Goal: Information Seeking & Learning: Find specific fact

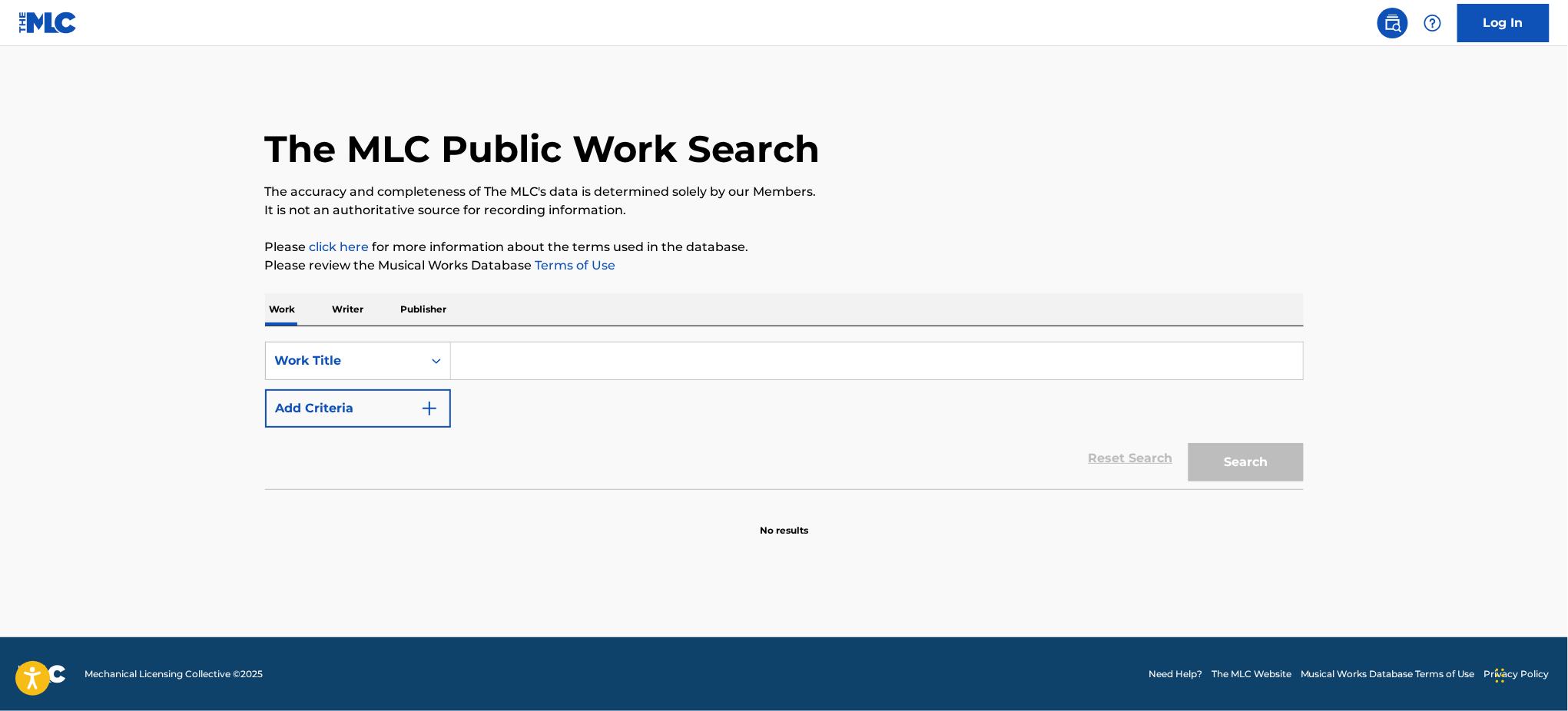
click at [800, 357] on input "Search Form" at bounding box center [877, 360] width 852 height 37
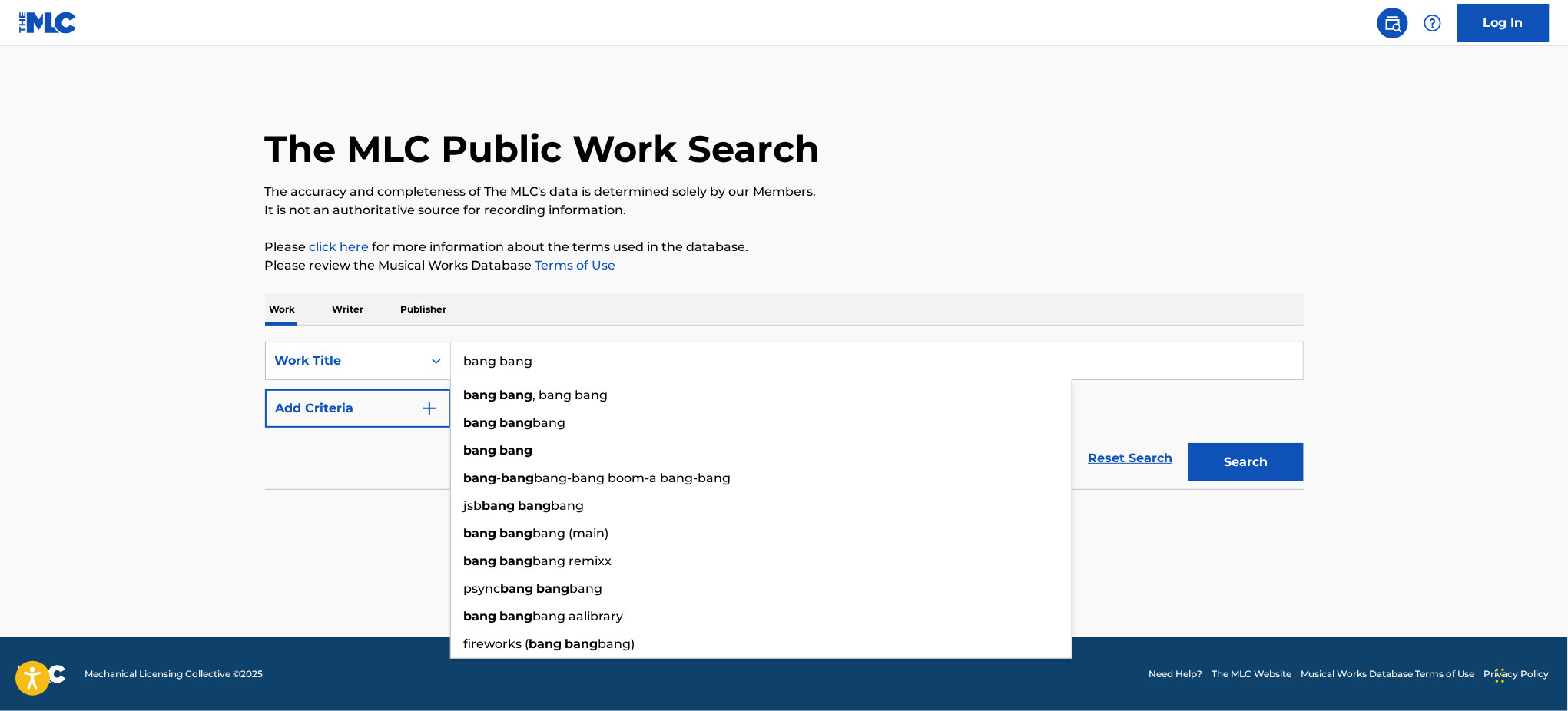
type input "bang bang"
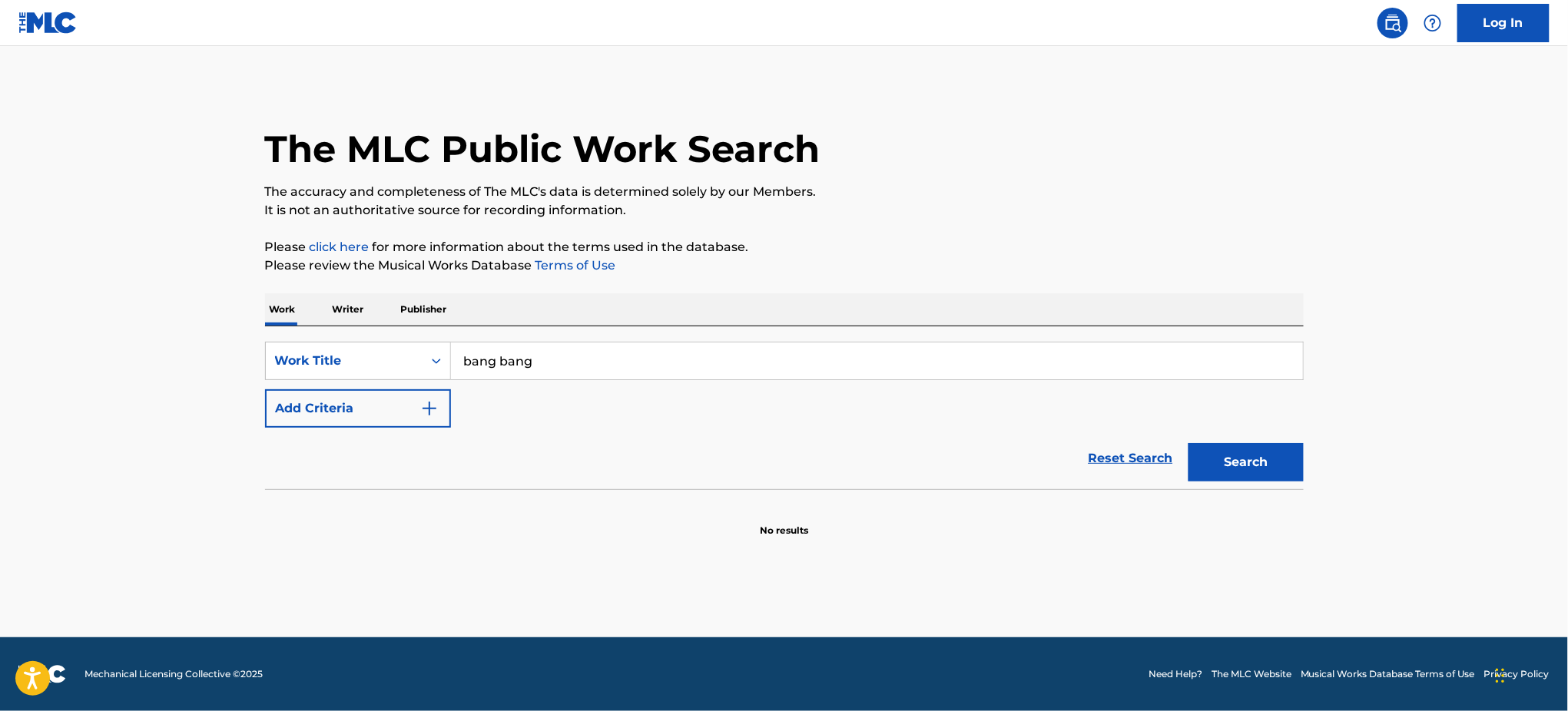
click at [414, 409] on button "Add Criteria" at bounding box center [358, 408] width 186 height 39
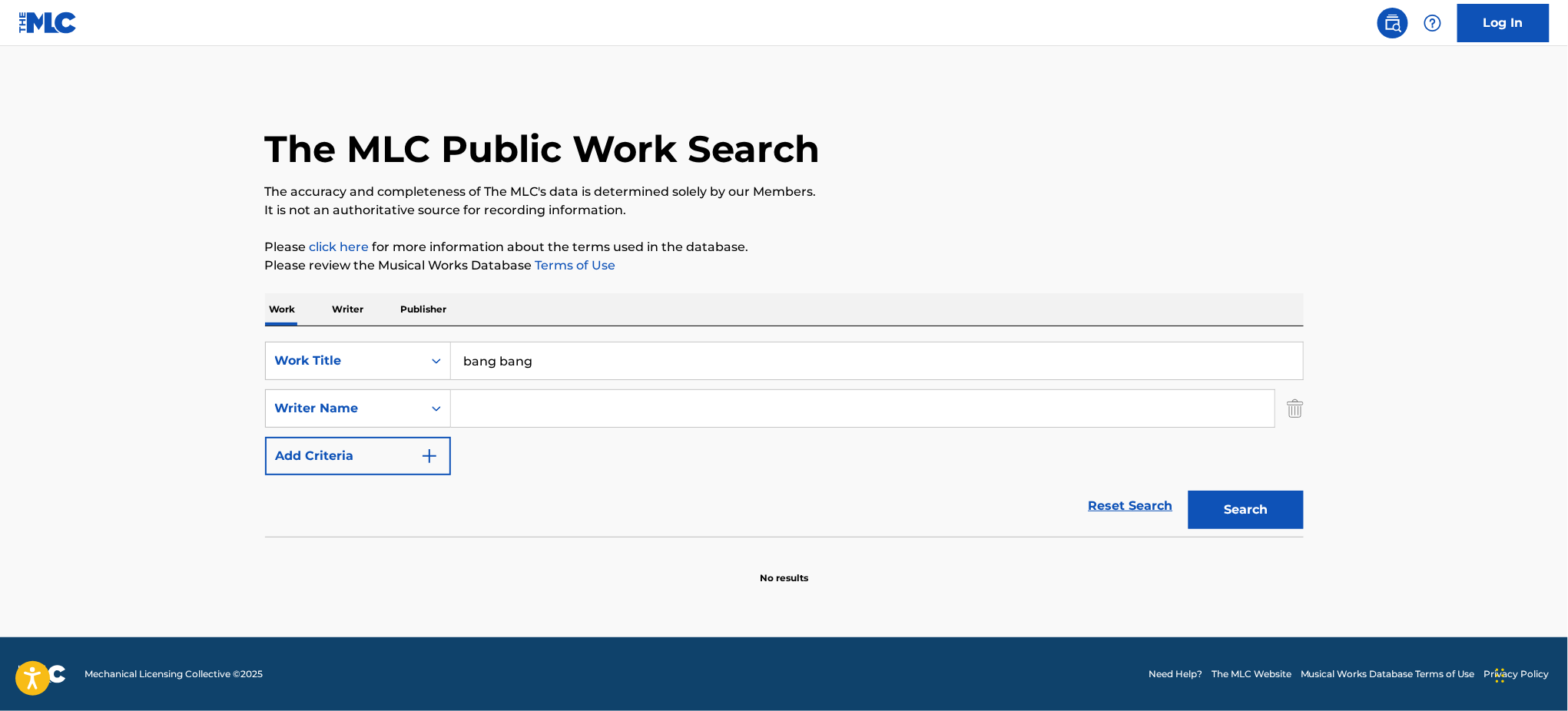
click at [511, 414] on input "Search Form" at bounding box center [863, 408] width 823 height 37
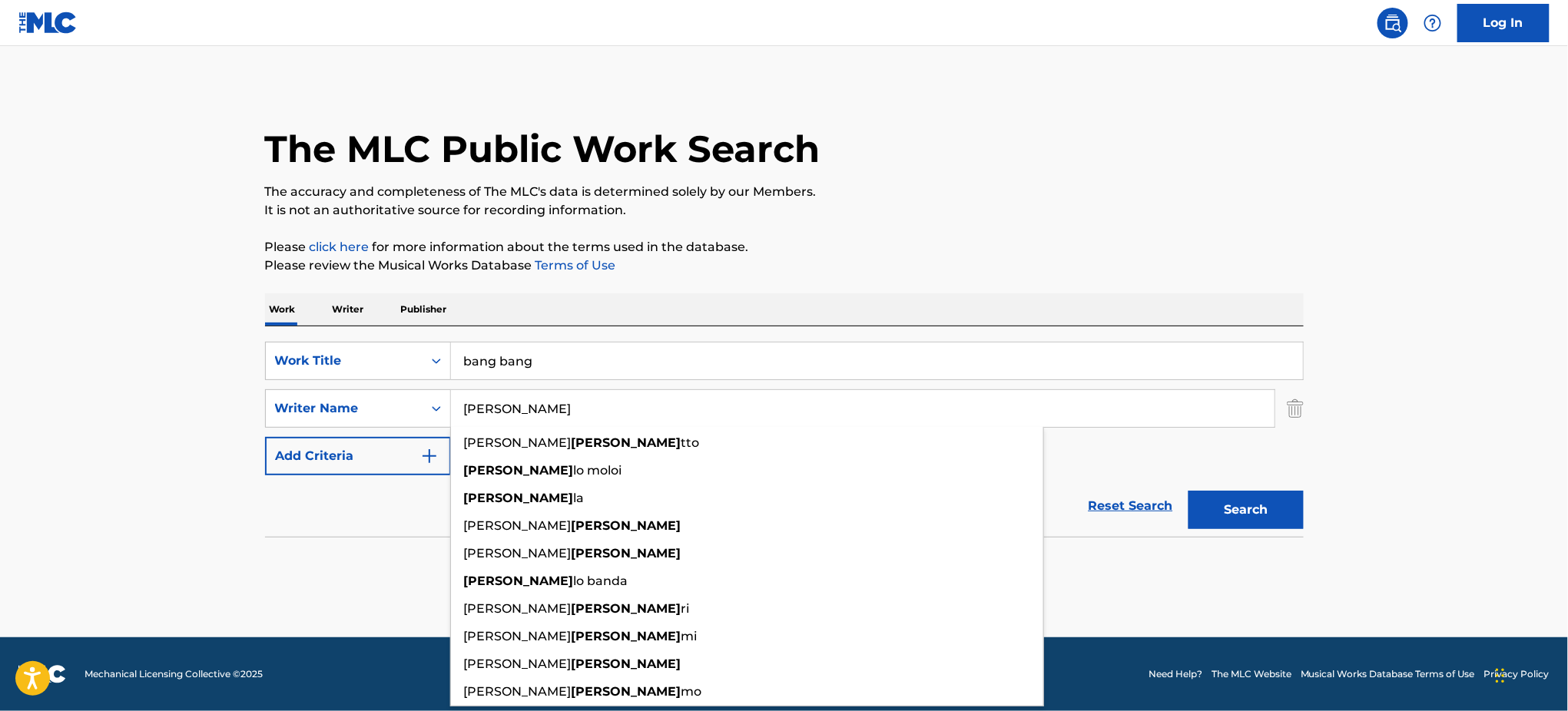
type input "[PERSON_NAME]"
click at [1188, 490] on button "Search" at bounding box center [1246, 510] width 116 height 39
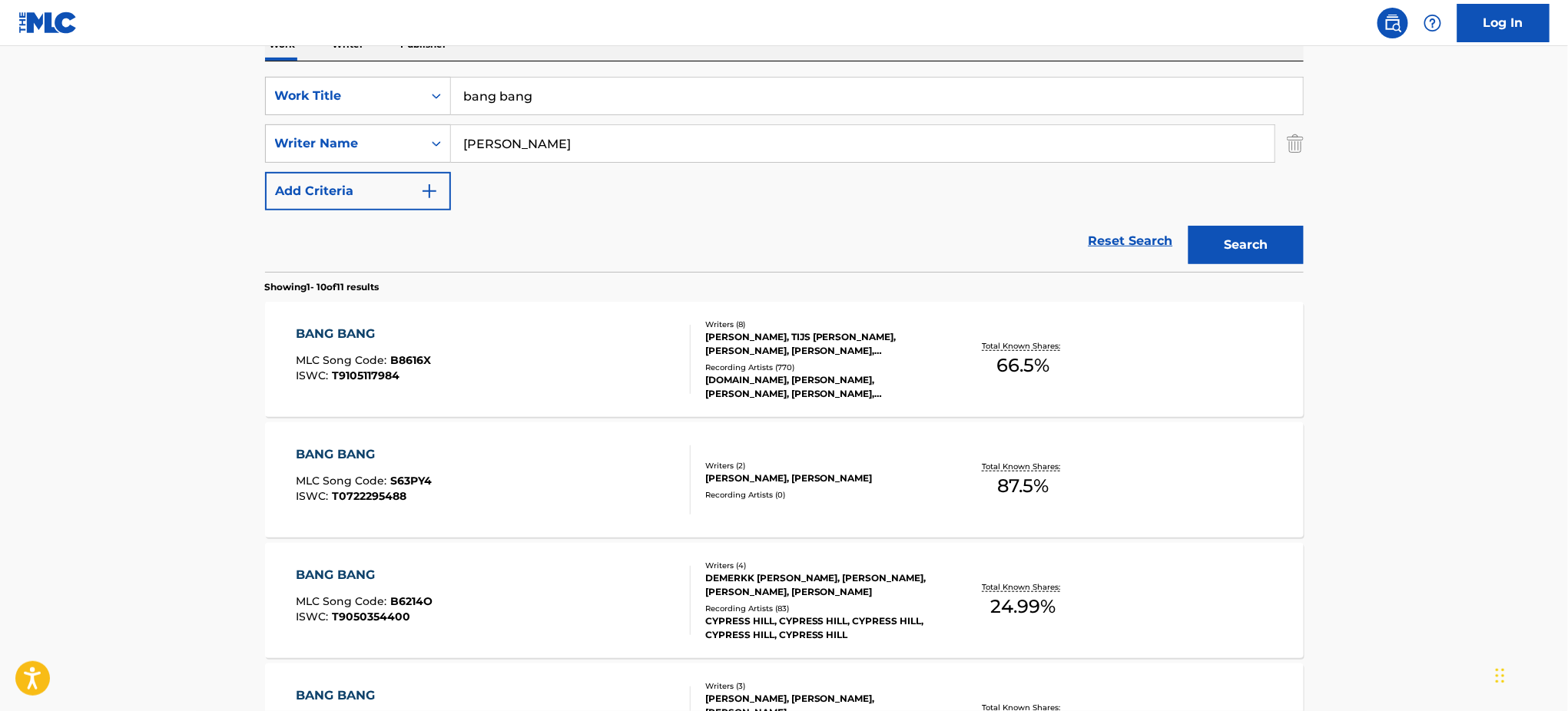
scroll to position [267, 0]
click at [360, 455] on div "BANG BANG" at bounding box center [363, 453] width 136 height 18
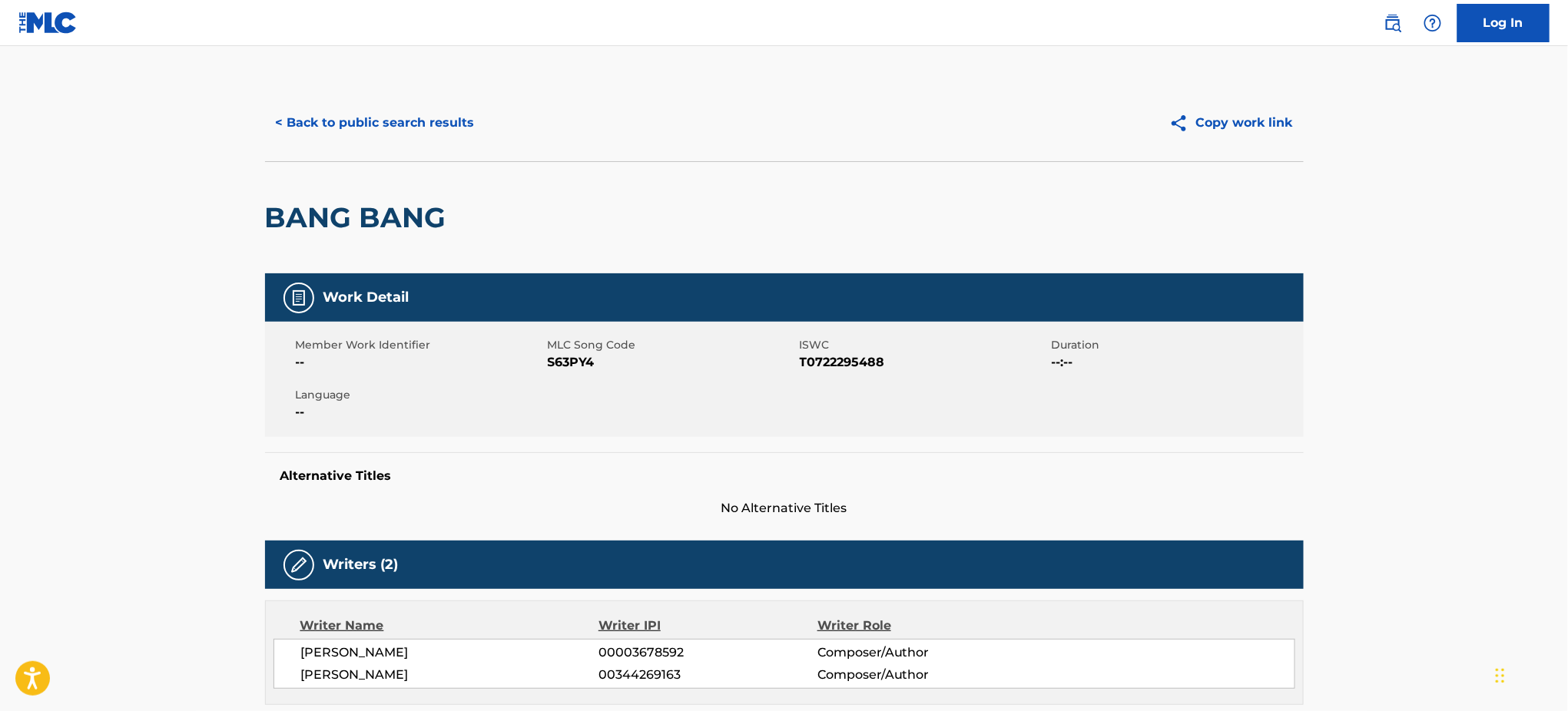
click at [453, 130] on button "< Back to public search results" at bounding box center [375, 123] width 221 height 39
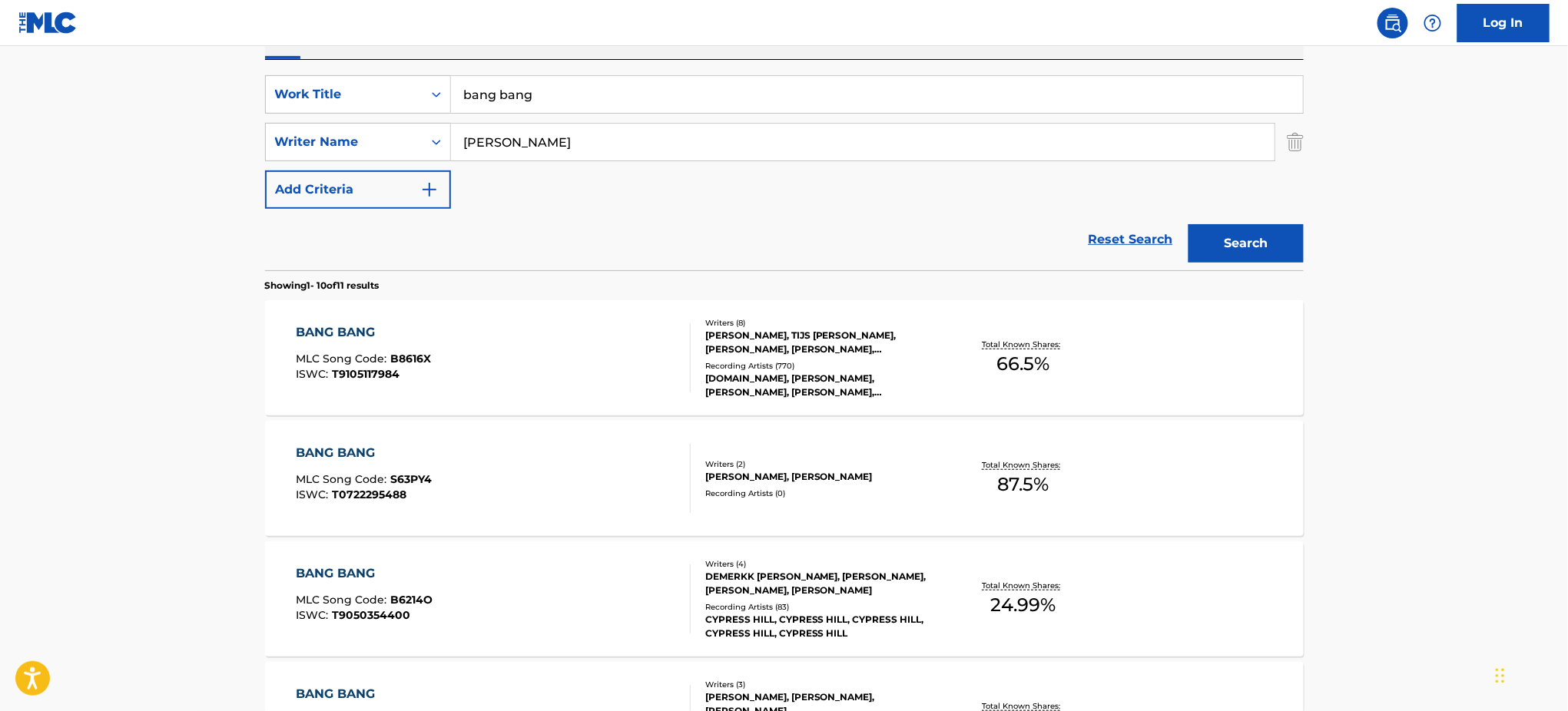
click at [486, 141] on input "[PERSON_NAME]" at bounding box center [863, 142] width 823 height 37
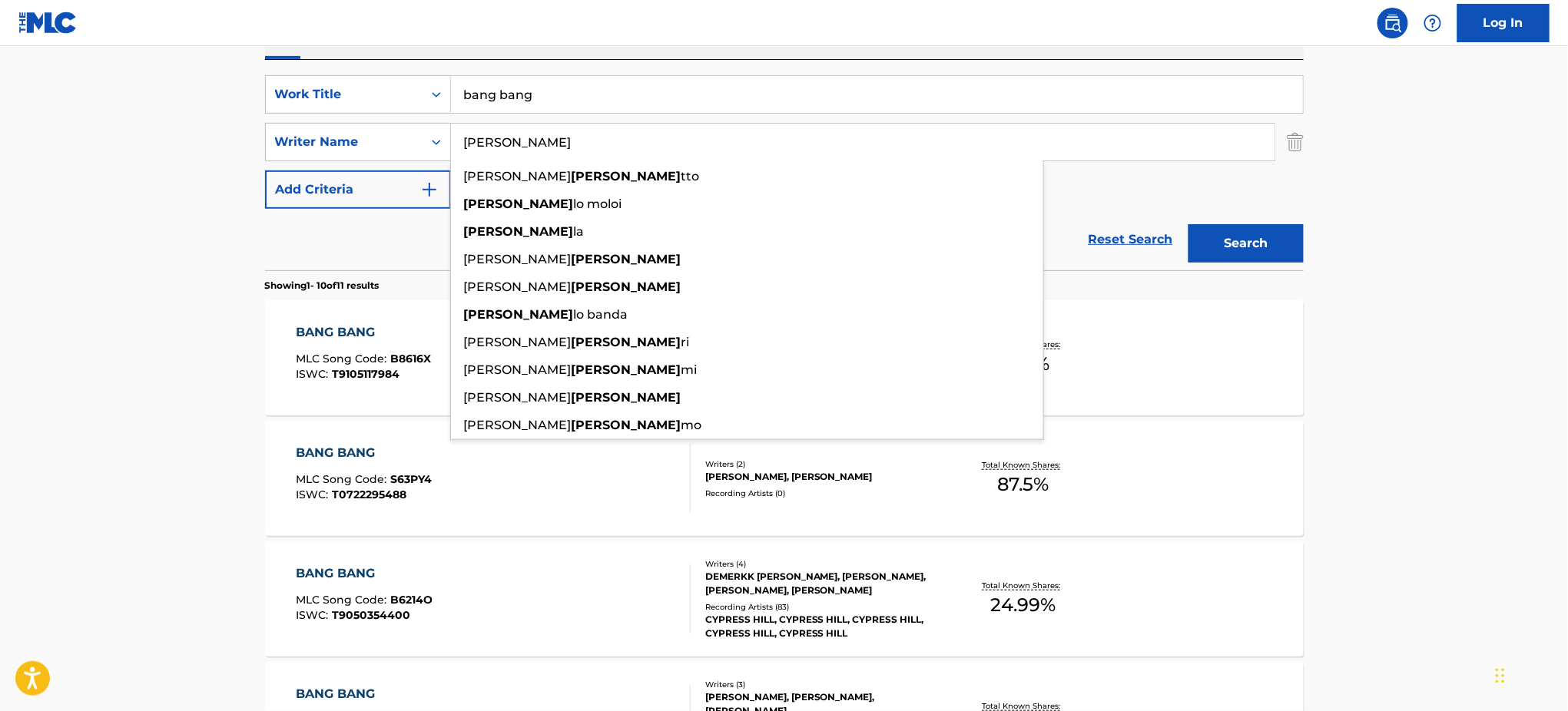
click at [486, 141] on input "[PERSON_NAME]" at bounding box center [863, 142] width 823 height 37
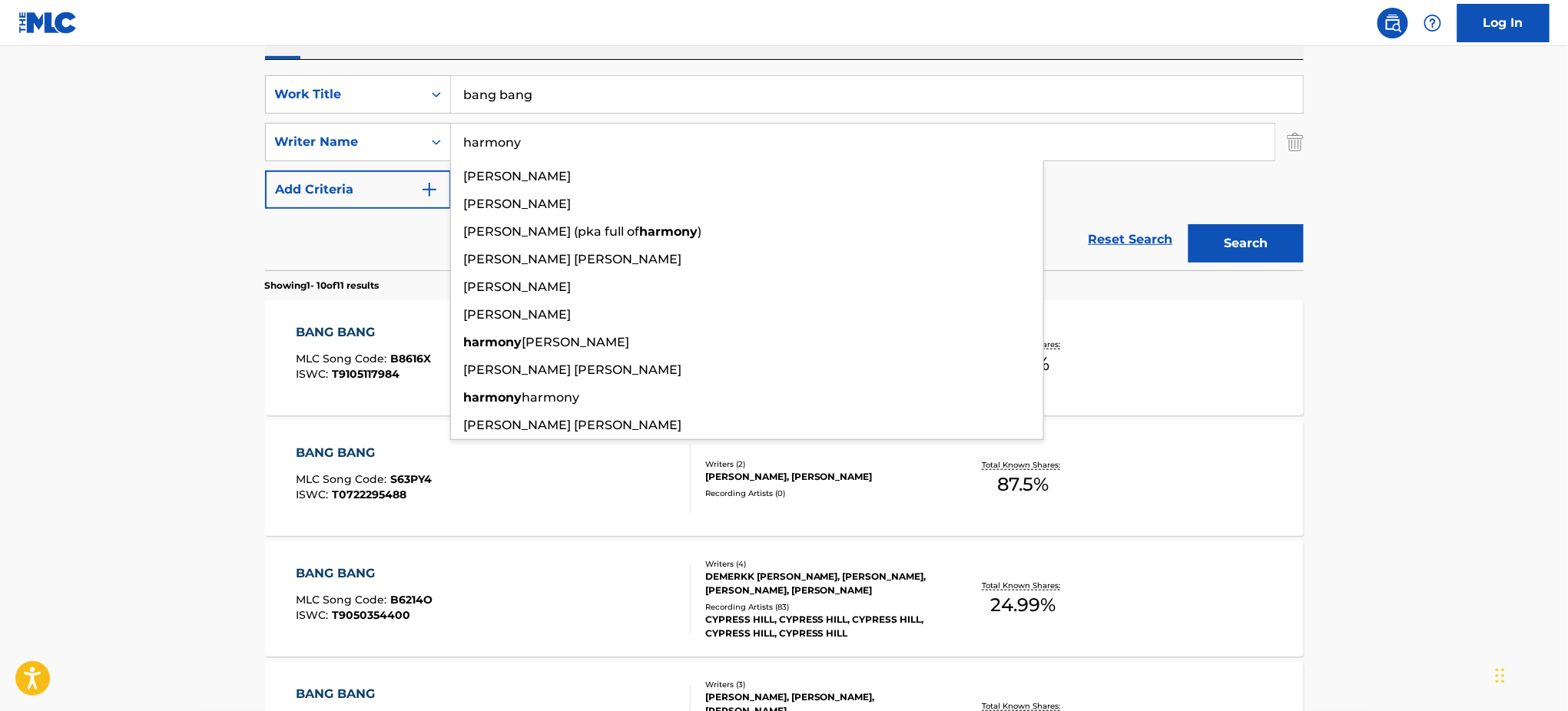
type input "harmony"
click at [1188, 224] on button "Search" at bounding box center [1246, 244] width 116 height 39
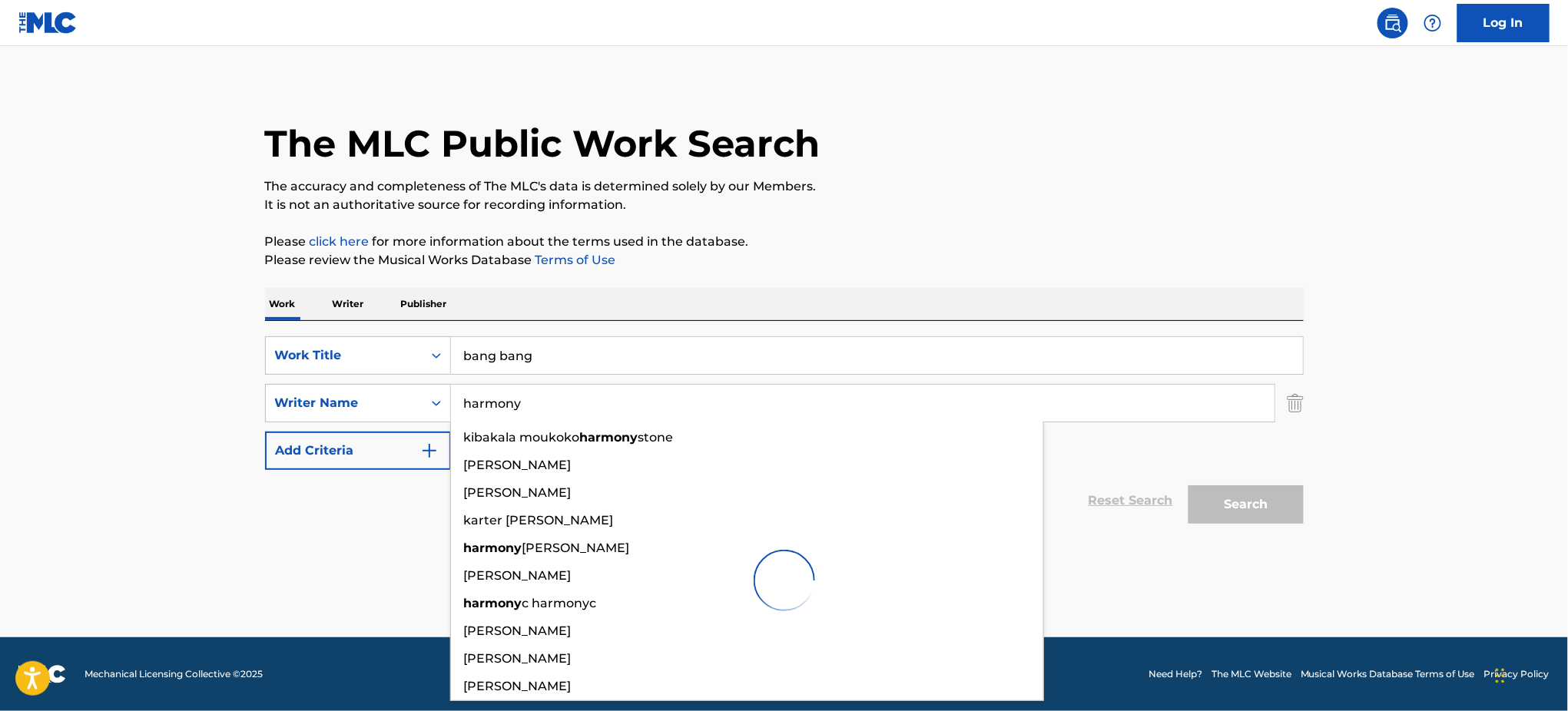
scroll to position [5, 0]
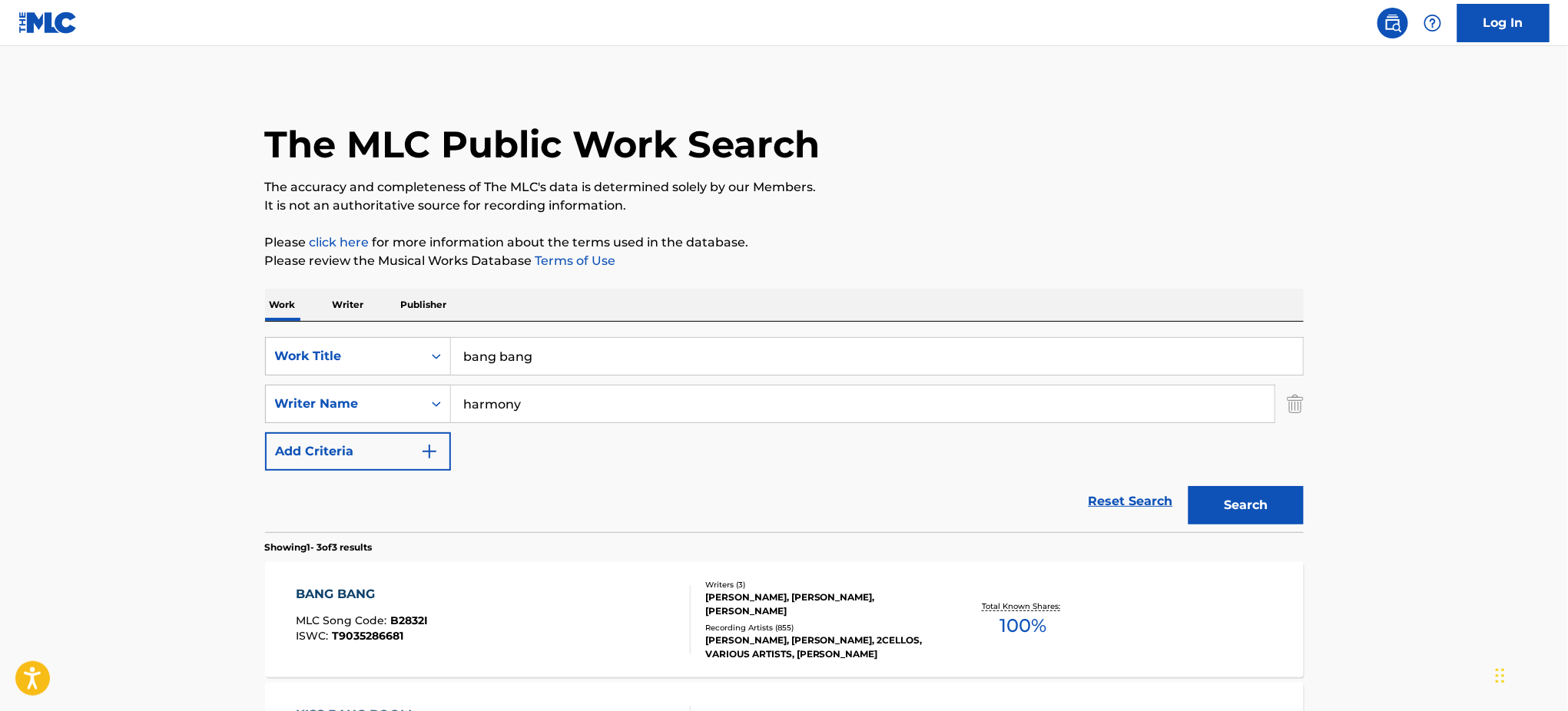
click at [285, 577] on div "BANG BANG MLC Song Code : B2832I ISWC : T9035286681 Writers ( 3 ) [PERSON_NAME]…" at bounding box center [784, 619] width 1038 height 116
